Goal: Task Accomplishment & Management: Complete application form

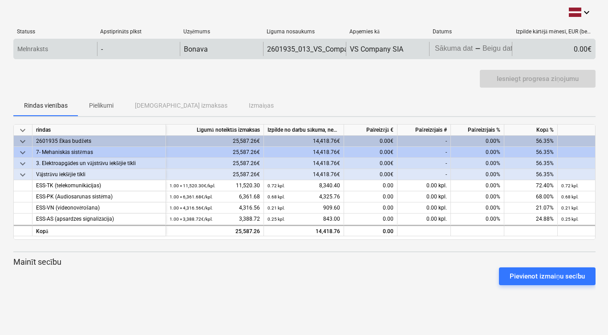
click at [456, 50] on body "keyboard_arrow_down Statuss Apstiprināts plkst Uzņēmums Līguma nosaukums Apņemi…" at bounding box center [304, 167] width 608 height 335
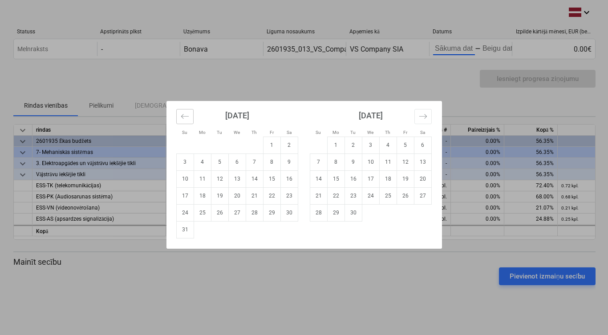
click at [188, 122] on button "Move backward to switch to the previous month." at bounding box center [184, 116] width 17 height 15
click at [258, 198] on td "24" at bounding box center [254, 196] width 17 height 17
type input "[DATE]"
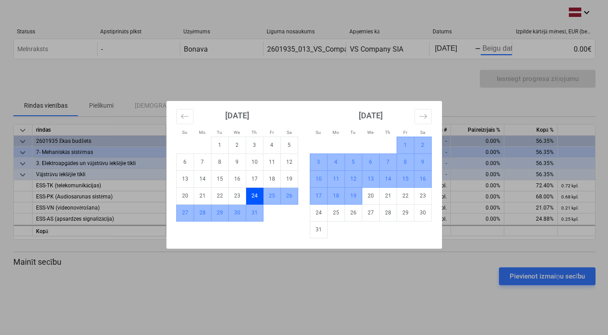
click at [353, 197] on td "19" at bounding box center [353, 196] width 17 height 17
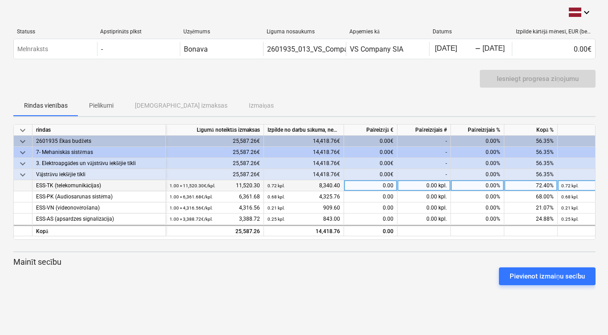
click at [357, 186] on div "0.00" at bounding box center [370, 185] width 53 height 11
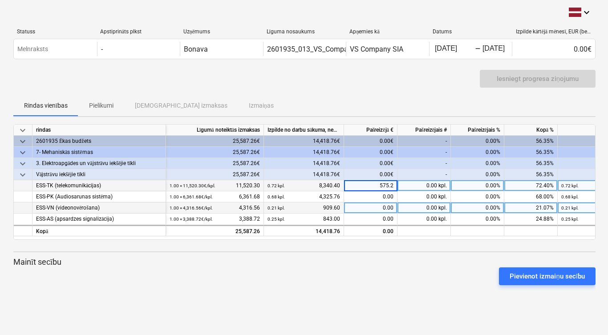
type input "575.25"
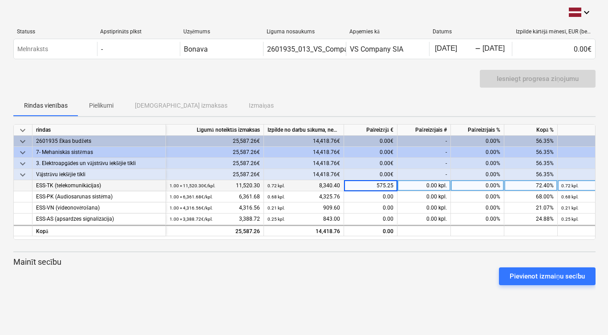
click at [356, 293] on div "keyboard_arrow_down Statuss Apstiprināts plkst Uzņēmums Līguma nosaukums Apņemi…" at bounding box center [304, 167] width 609 height 335
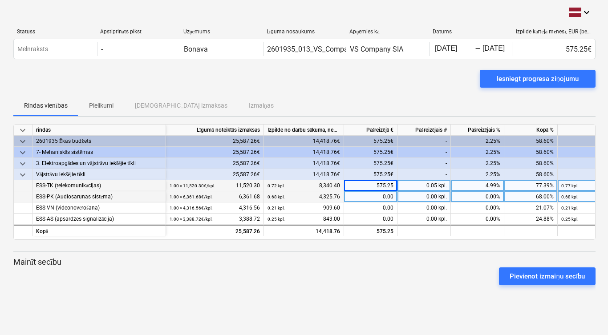
click at [375, 196] on div "0.00" at bounding box center [370, 197] width 53 height 11
type input "523"
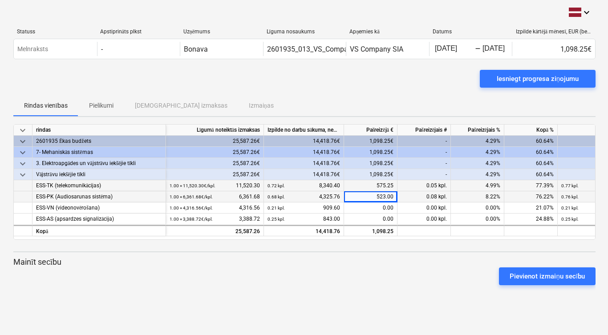
click at [385, 269] on div "Pievienot izmaiņu secību" at bounding box center [305, 276] width 590 height 25
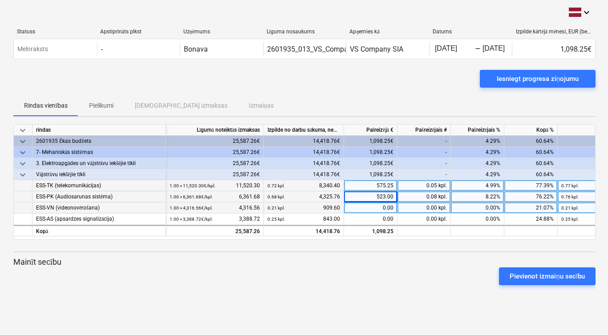
click at [355, 207] on div "0.00" at bounding box center [370, 208] width 53 height 11
type input "113.50"
click at [345, 265] on div "Pievienot izmaiņu secību" at bounding box center [305, 276] width 590 height 25
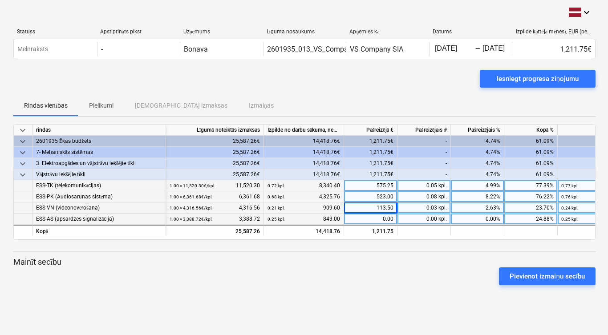
click at [367, 215] on div "0.00" at bounding box center [370, 219] width 53 height 11
type input "950.03"
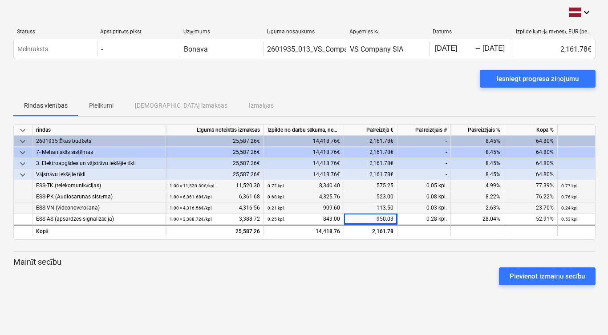
click at [369, 261] on p "Mainīt secību" at bounding box center [304, 262] width 583 height 11
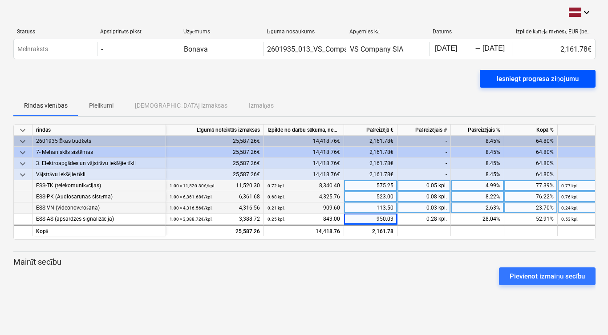
click at [519, 78] on div "Iesniegt progresa ziņojumu" at bounding box center [538, 79] width 82 height 12
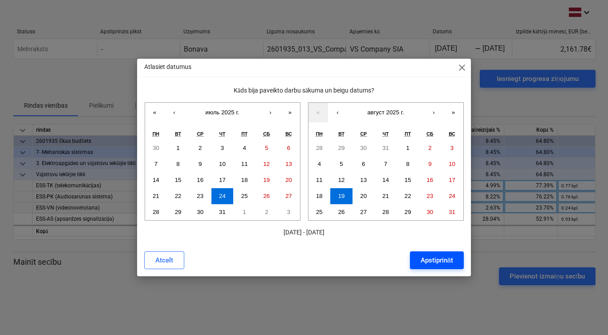
click at [427, 263] on div "Apstiprināt" at bounding box center [437, 261] width 33 height 12
